Goal: Information Seeking & Learning: Learn about a topic

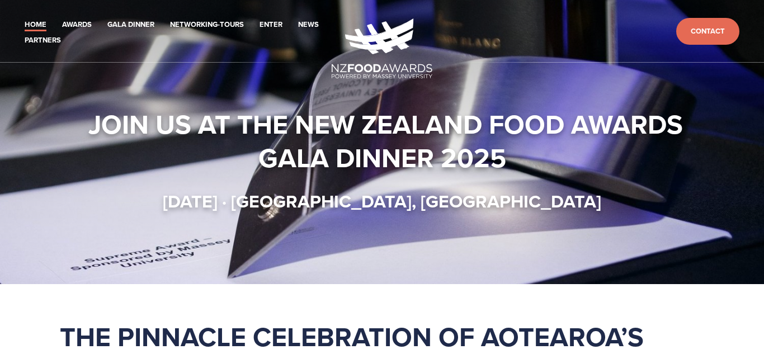
click at [696, 180] on div "Join us at the New Zealand Food Awards Gala Dinner 2025 Thursday 16 October · C…" at bounding box center [382, 159] width 644 height 105
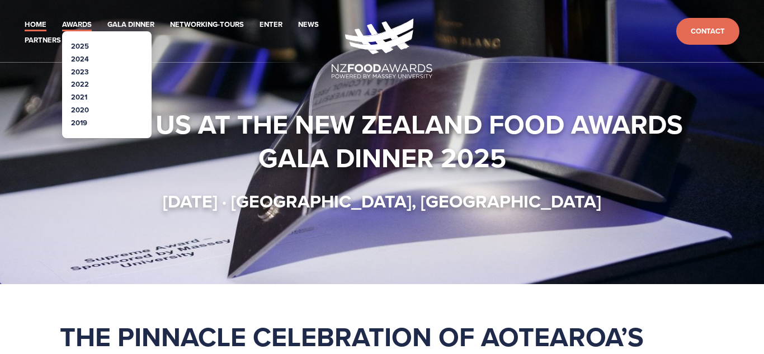
click at [75, 25] on link "Awards" at bounding box center [77, 24] width 30 height 13
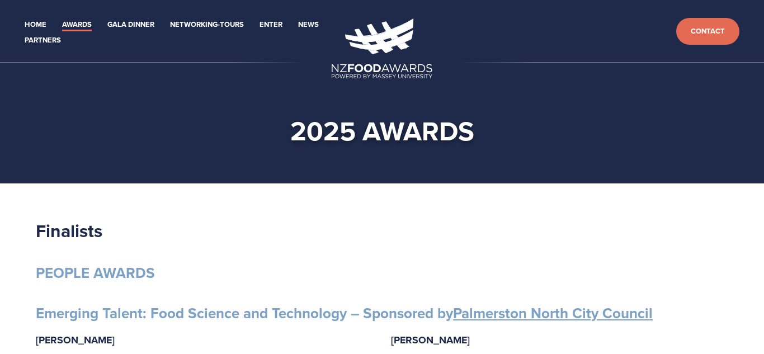
click at [260, 220] on h2 "Finalists" at bounding box center [382, 230] width 693 height 23
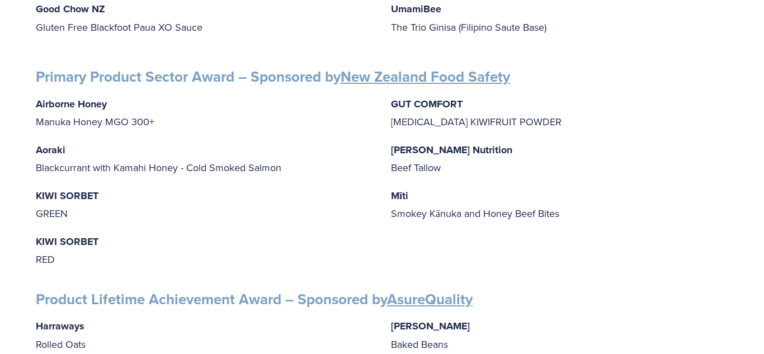
scroll to position [1558, 0]
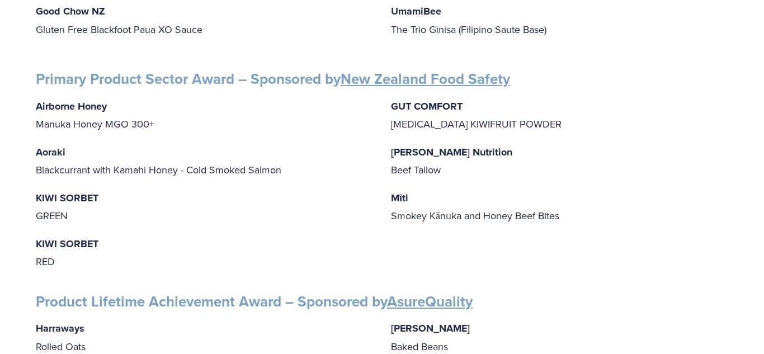
click at [314, 299] on strong "Product Lifetime Achievement Award – Sponsored by AsureQuality" at bounding box center [254, 301] width 437 height 21
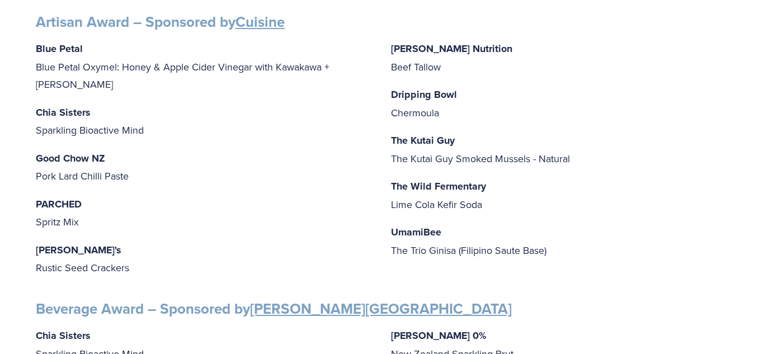
scroll to position [470, 0]
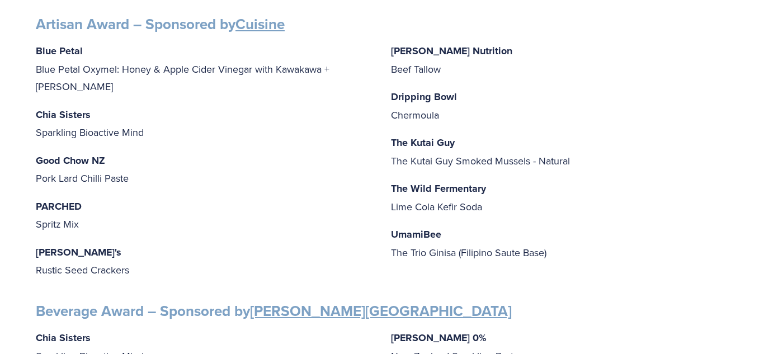
click at [221, 114] on p "Chia Sisters Sparkling Bioactive Mind" at bounding box center [204, 124] width 337 height 36
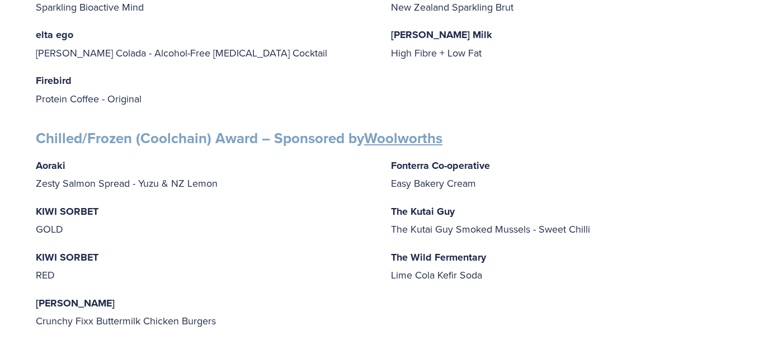
scroll to position [873, 0]
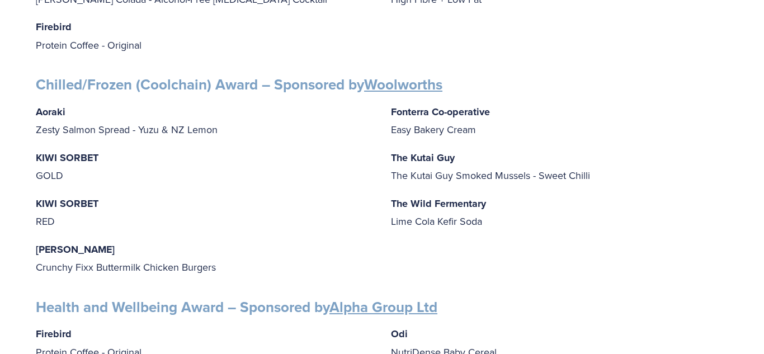
click at [332, 118] on p "Aoraki Zesty Salmon Spread - Yuzu & NZ Lemon" at bounding box center [204, 121] width 337 height 36
click at [278, 181] on div "Aoraki Zesty Salmon Spread - Yuzu & NZ Lemon KIWI SORBET GOLD KIWI SORBET RED […" at bounding box center [382, 189] width 693 height 173
click at [288, 173] on p "KIWI SORBET GOLD" at bounding box center [204, 167] width 337 height 36
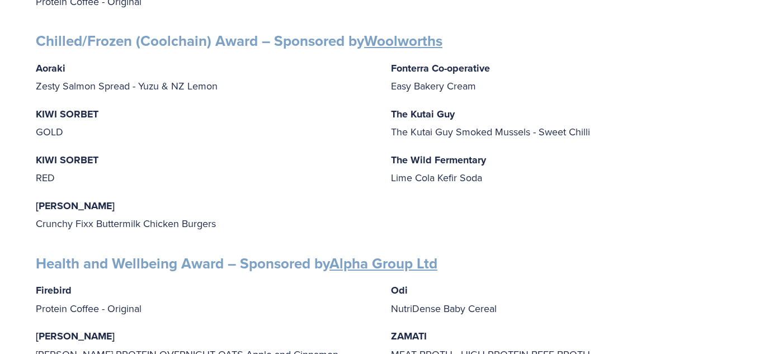
scroll to position [917, 0]
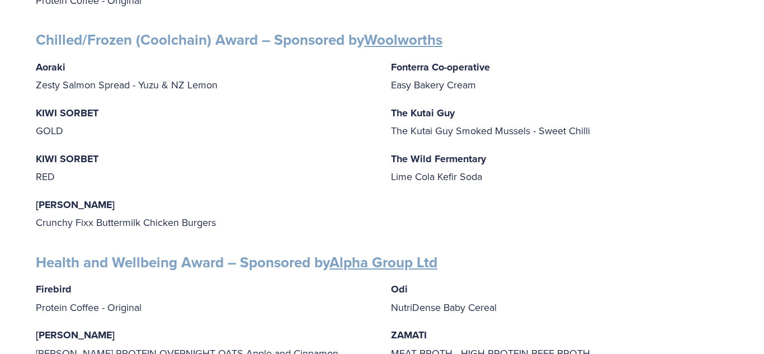
click at [238, 157] on p "KIWI SORBET RED" at bounding box center [204, 168] width 337 height 36
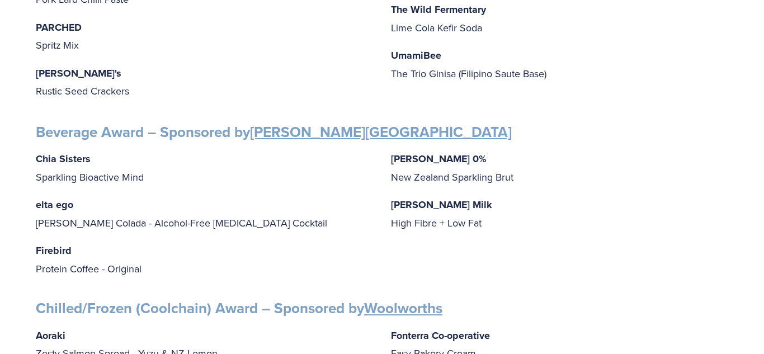
scroll to position [627, 0]
